Goal: Task Accomplishment & Management: Use online tool/utility

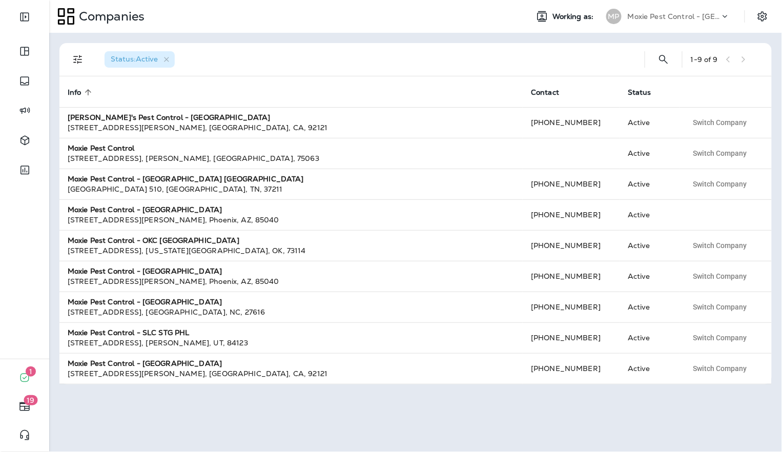
click at [712, 22] on div "Moxie Pest Control - [GEOGRAPHIC_DATA]" at bounding box center [674, 16] width 92 height 15
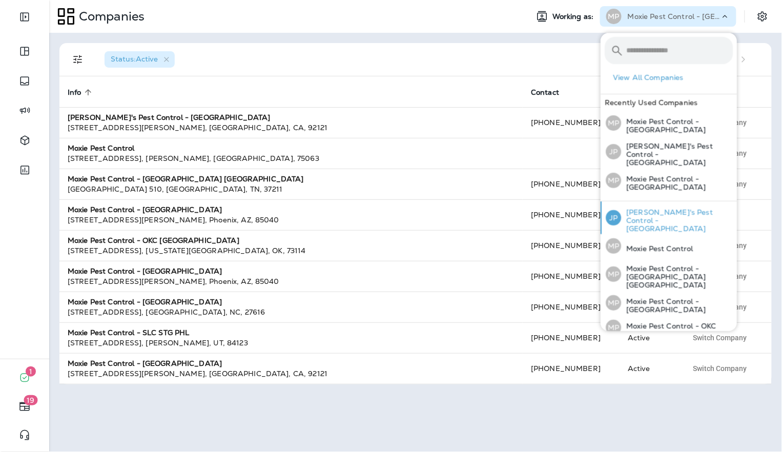
click at [652, 208] on p "[PERSON_NAME]'s Pest Control - [GEOGRAPHIC_DATA]" at bounding box center [677, 220] width 112 height 25
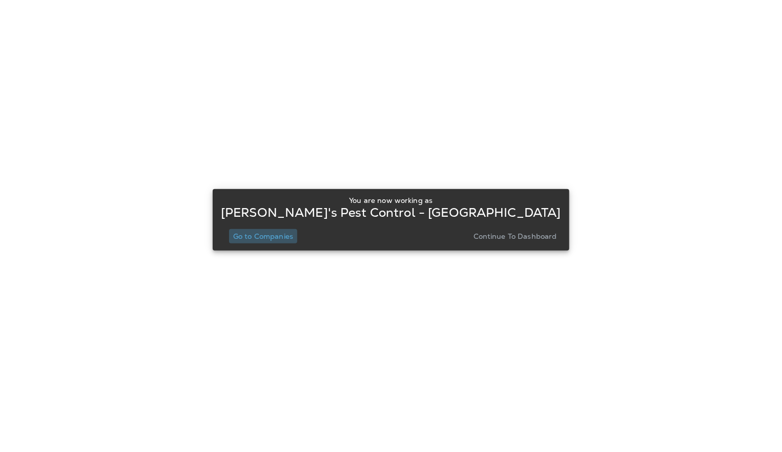
click at [283, 229] on button "Go to Companies" at bounding box center [263, 236] width 68 height 14
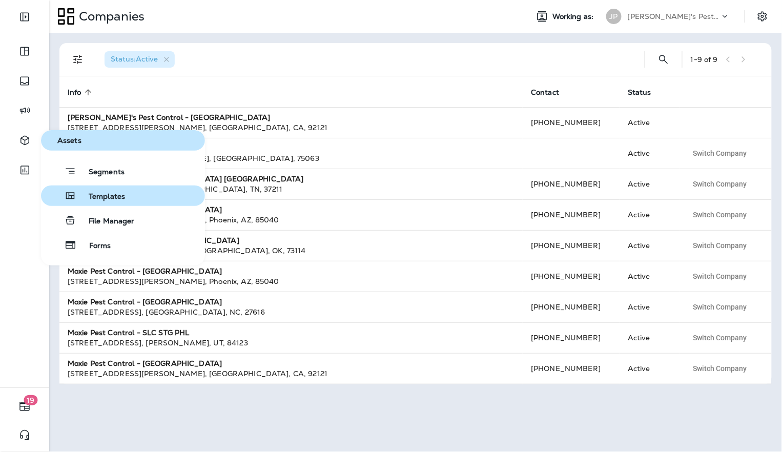
click at [88, 196] on span "Templates" at bounding box center [100, 197] width 49 height 10
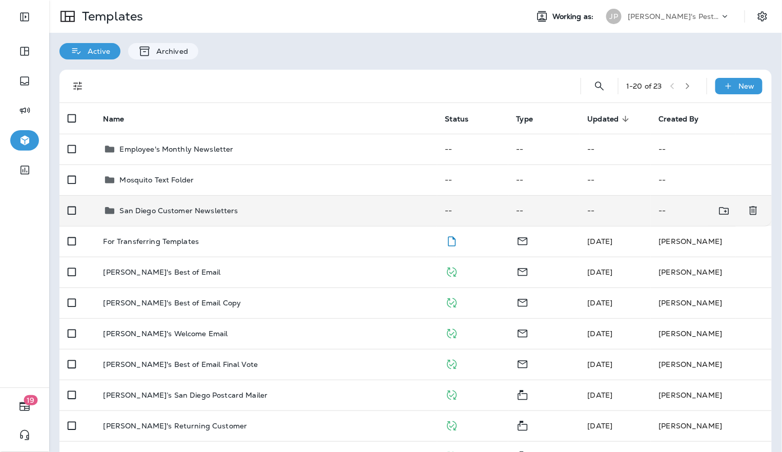
click at [209, 211] on p "San Diego Customer Newsletters" at bounding box center [179, 211] width 118 height 8
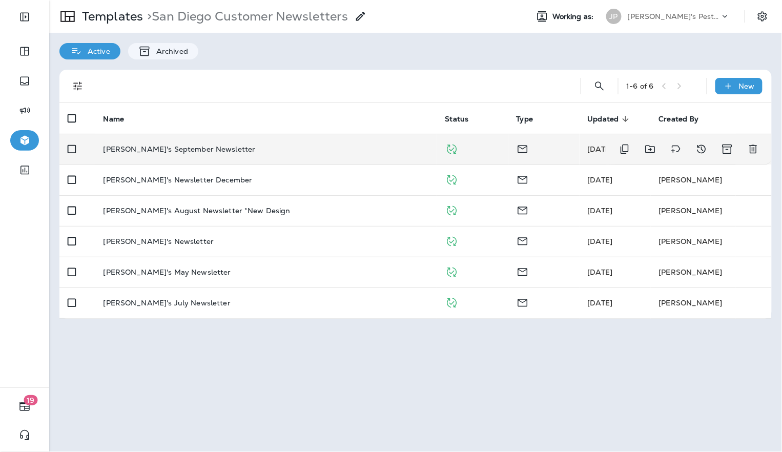
click at [160, 153] on td "[PERSON_NAME]'s September Newsletter" at bounding box center [266, 149] width 342 height 31
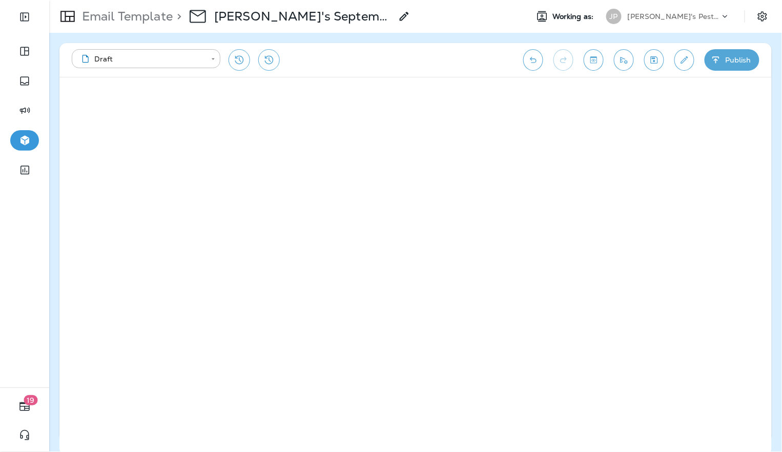
click at [94, 27] on div "Email Template > [PERSON_NAME]'s September Newsletter" at bounding box center [229, 16] width 361 height 29
click at [115, 14] on p "Email Template" at bounding box center [125, 16] width 95 height 15
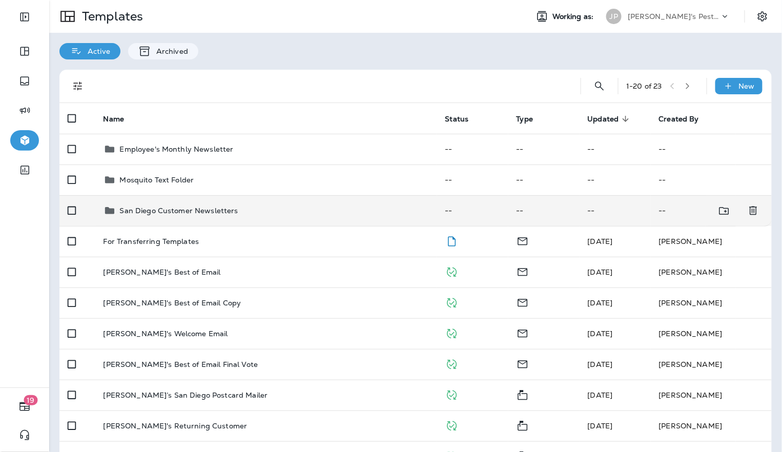
click at [200, 212] on p "San Diego Customer Newsletters" at bounding box center [179, 211] width 118 height 8
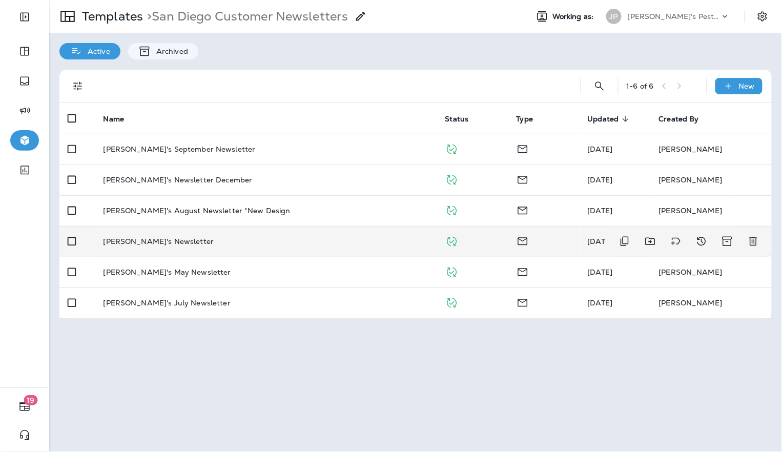
click at [185, 246] on td "[PERSON_NAME]'s Newsletter" at bounding box center [266, 241] width 342 height 31
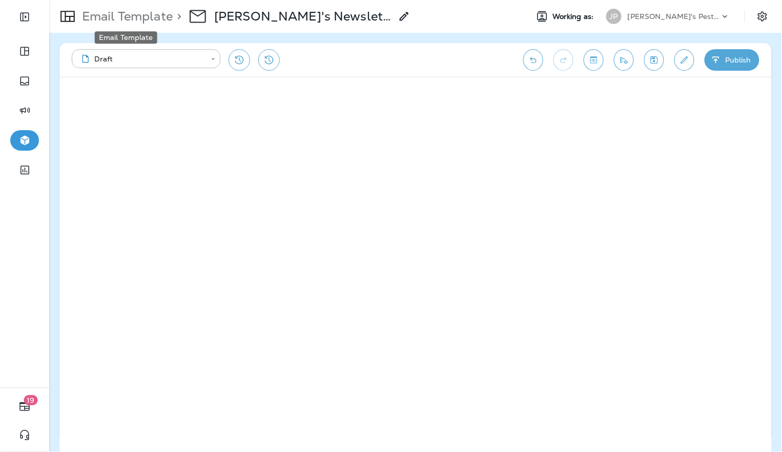
click at [149, 21] on p "Email Template" at bounding box center [125, 16] width 95 height 15
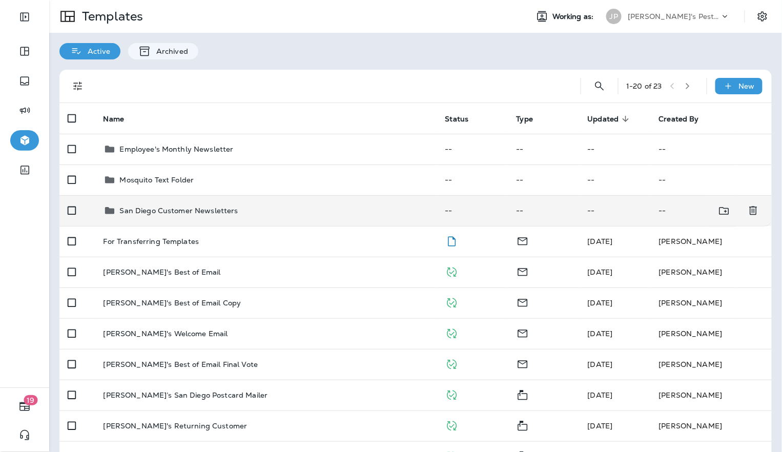
click at [207, 222] on td "San Diego Customer Newsletters" at bounding box center [266, 210] width 342 height 31
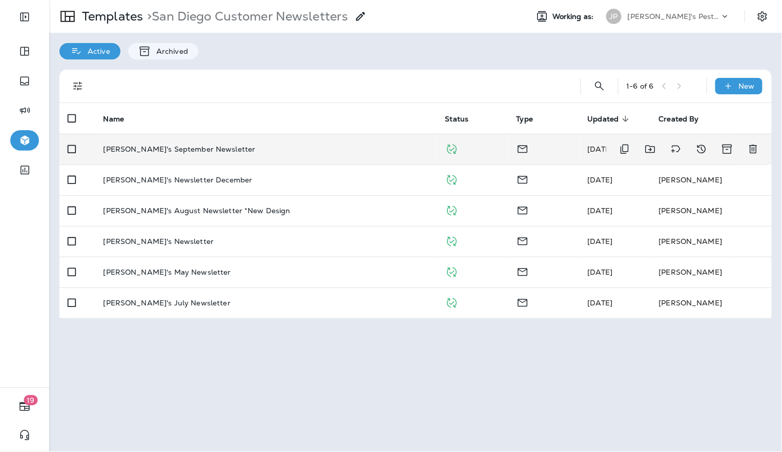
click at [195, 151] on p "[PERSON_NAME]'s September Newsletter" at bounding box center [180, 149] width 152 height 8
